Goal: Information Seeking & Learning: Learn about a topic

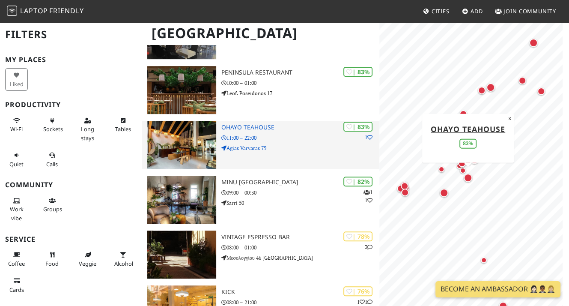
scroll to position [385, 0]
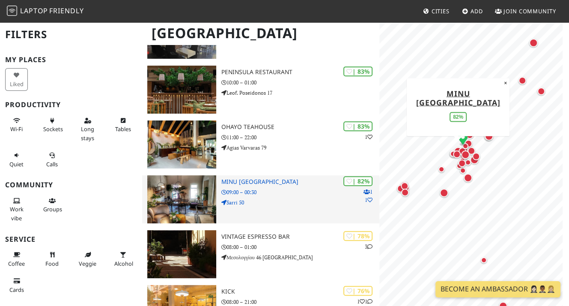
click at [242, 182] on h3 "MINU [GEOGRAPHIC_DATA]" at bounding box center [300, 181] width 158 height 7
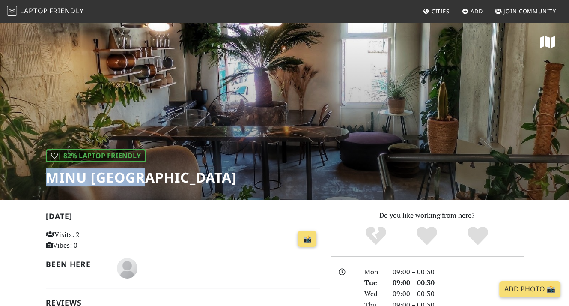
drag, startPoint x: 49, startPoint y: 175, endPoint x: 134, endPoint y: 179, distance: 85.3
click at [143, 179] on h1 "MINU [GEOGRAPHIC_DATA]" at bounding box center [141, 177] width 191 height 16
copy h1 "MINU ATHEN"
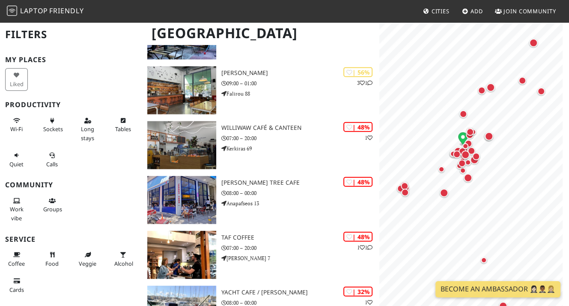
scroll to position [1841, 0]
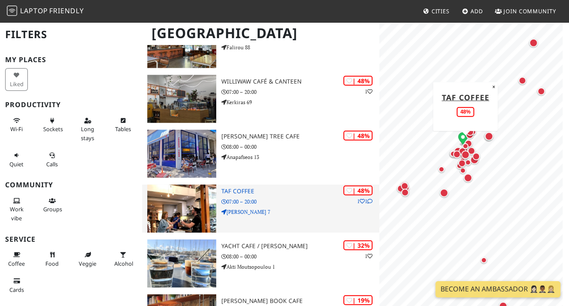
click at [247, 191] on h3 "Taf Coffee" at bounding box center [300, 191] width 158 height 7
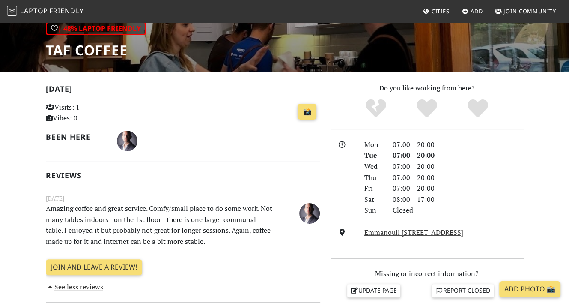
scroll to position [128, 0]
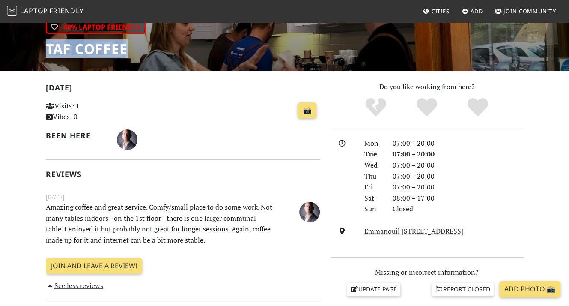
drag, startPoint x: 45, startPoint y: 47, endPoint x: 116, endPoint y: 51, distance: 71.2
click at [122, 52] on h1 "Taf Coffee" at bounding box center [96, 49] width 100 height 16
copy h1 "Taf Coffe"
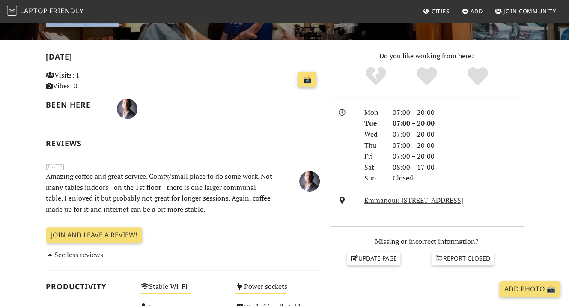
scroll to position [0, 0]
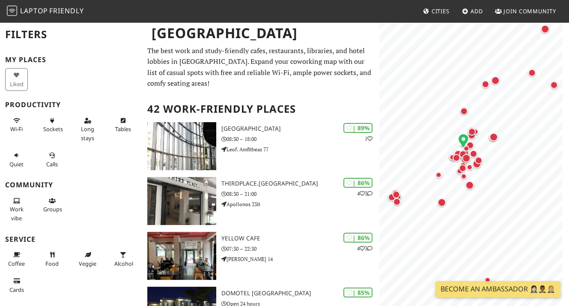
scroll to position [43, 0]
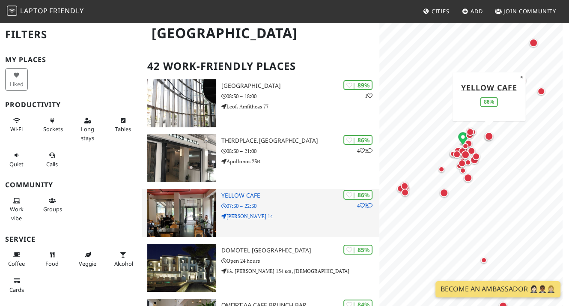
click at [182, 219] on img at bounding box center [181, 213] width 69 height 48
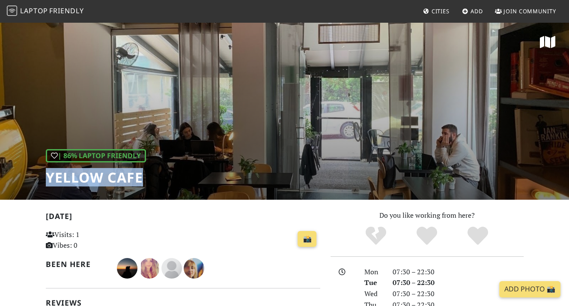
drag, startPoint x: 46, startPoint y: 176, endPoint x: 141, endPoint y: 176, distance: 94.6
click at [141, 176] on h1 "Yellow Cafe" at bounding box center [96, 177] width 100 height 16
copy h1 "Yellow Cafe"
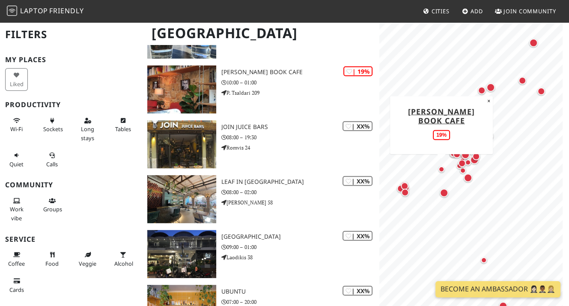
scroll to position [2098, 0]
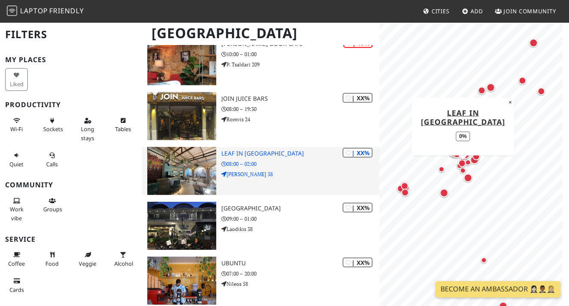
click at [245, 152] on h3 "Leaf in [GEOGRAPHIC_DATA]" at bounding box center [300, 153] width 158 height 7
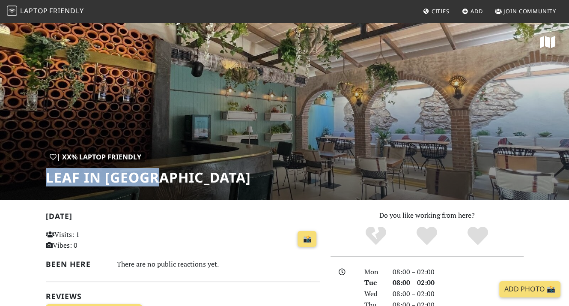
drag, startPoint x: 46, startPoint y: 179, endPoint x: 158, endPoint y: 175, distance: 111.8
click at [158, 175] on h1 "Leaf in [GEOGRAPHIC_DATA]" at bounding box center [148, 177] width 205 height 16
copy h1 "Leaf in [GEOGRAPHIC_DATA]"
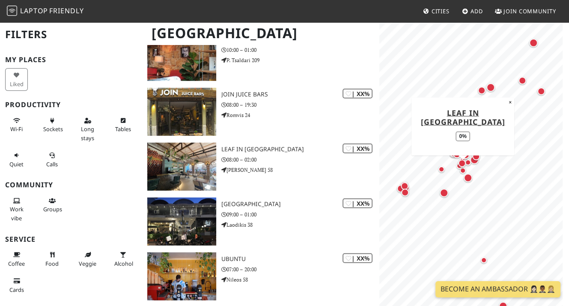
scroll to position [2029, 0]
